Goal: Task Accomplishment & Management: Manage account settings

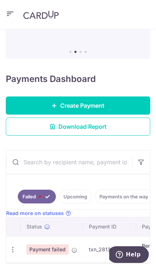
click at [12, 252] on icon "button" at bounding box center [13, 250] width 8 height 8
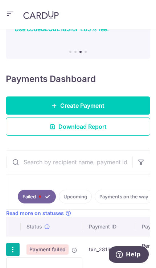
click at [13, 250] on div at bounding box center [78, 134] width 156 height 268
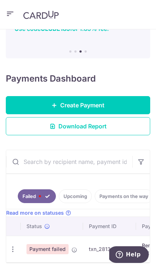
scroll to position [77, 0]
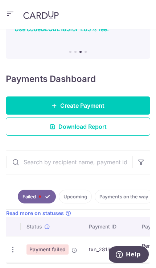
click at [11, 247] on icon "button" at bounding box center [13, 250] width 8 height 8
click at [104, 239] on div at bounding box center [78, 134] width 156 height 268
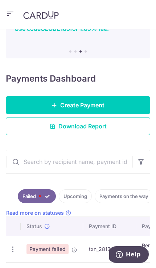
click at [13, 247] on icon "button" at bounding box center [13, 250] width 8 height 8
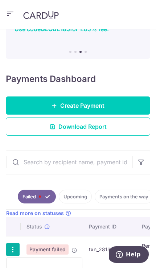
scroll to position [0, 0]
click at [89, 256] on div at bounding box center [78, 134] width 156 height 268
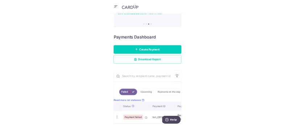
scroll to position [77, 0]
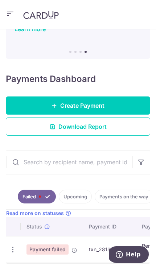
click at [13, 249] on icon "button" at bounding box center [13, 250] width 8 height 8
click at [14, 248] on div at bounding box center [78, 134] width 156 height 268
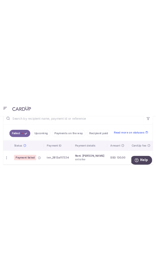
scroll to position [168, 0]
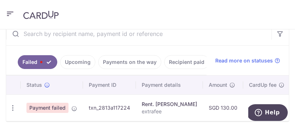
click at [12, 105] on icon "button" at bounding box center [13, 108] width 8 height 8
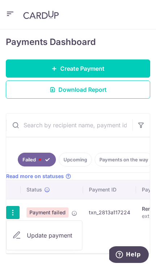
scroll to position [104, 0]
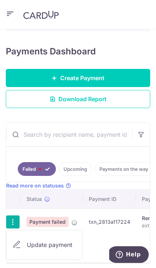
click at [45, 266] on div at bounding box center [78, 134] width 156 height 268
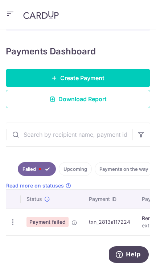
scroll to position [77, 0]
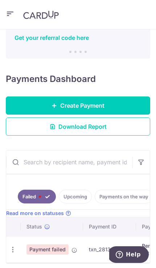
click at [51, 247] on span "Payment failed" at bounding box center [47, 249] width 42 height 10
click at [11, 250] on icon "button" at bounding box center [13, 250] width 8 height 8
click at [47, 268] on link "Update payment" at bounding box center [44, 272] width 75 height 17
radio input "true"
type input "130.00"
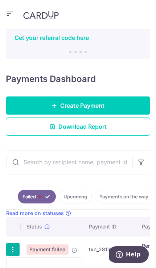
type input "extrafee"
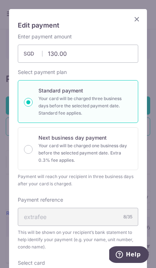
scroll to position [0, 0]
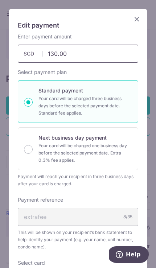
click at [66, 55] on input "130.00" at bounding box center [78, 54] width 120 height 18
type input "1"
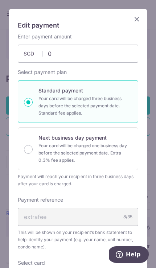
type input "0.00"
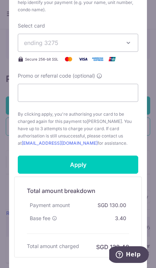
scroll to position [233, 0]
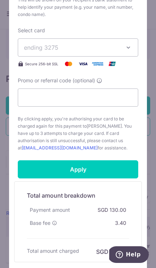
click at [49, 174] on input "Apply" at bounding box center [78, 169] width 120 height 18
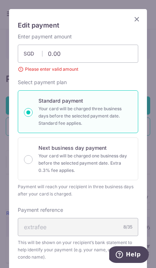
scroll to position [0, 0]
click at [141, 18] on icon "Close" at bounding box center [136, 19] width 9 height 9
